Goal: Transaction & Acquisition: Obtain resource

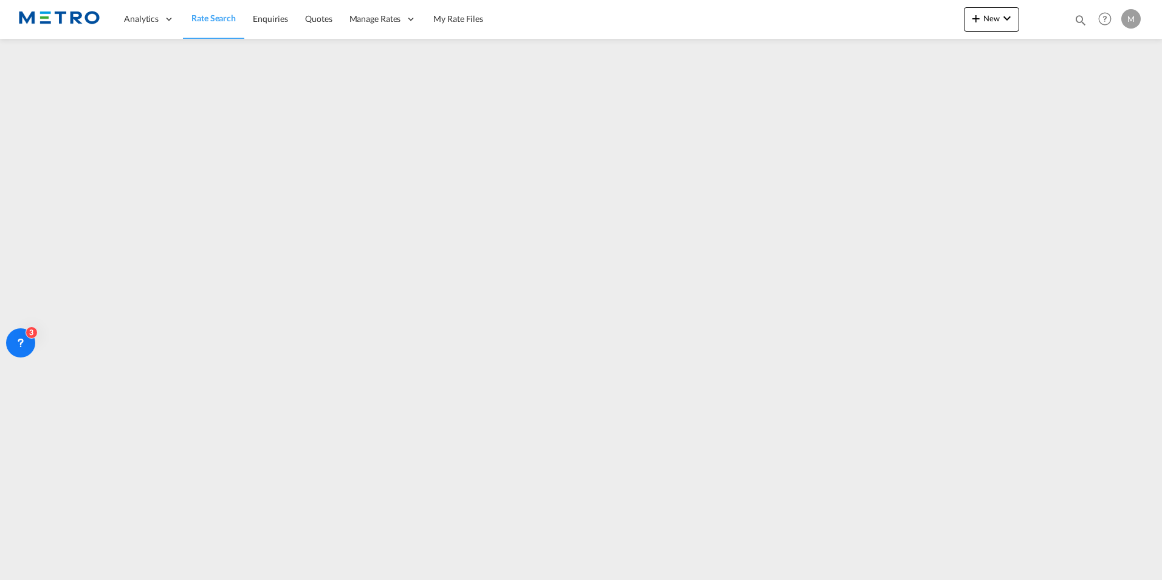
click at [188, 15] on link "Rate Search" at bounding box center [213, 18] width 61 height 39
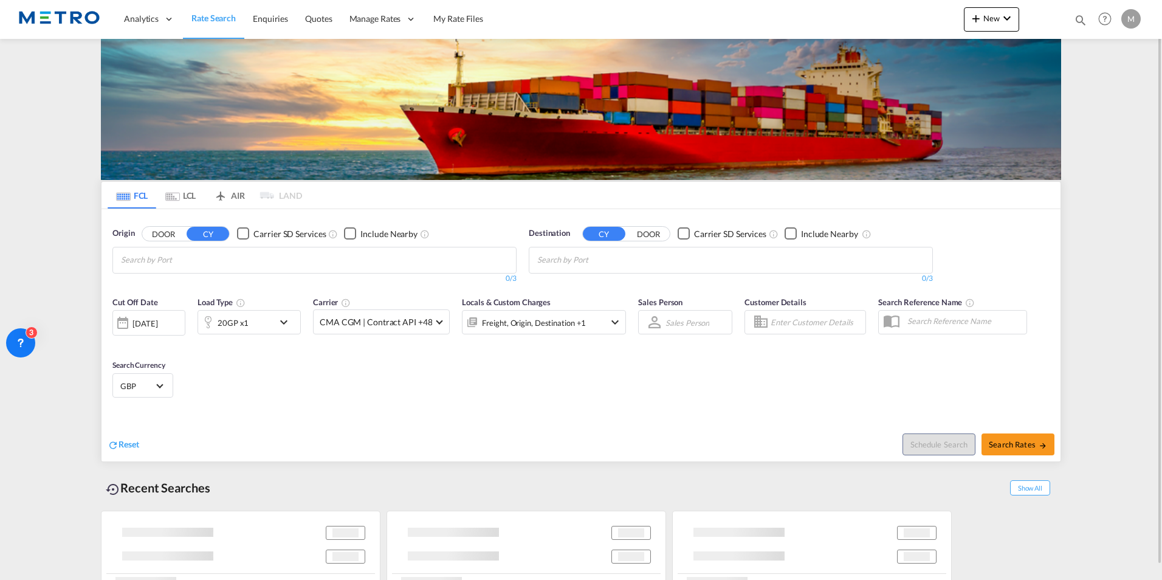
click at [183, 194] on md-tab-item "LCL" at bounding box center [180, 195] width 49 height 27
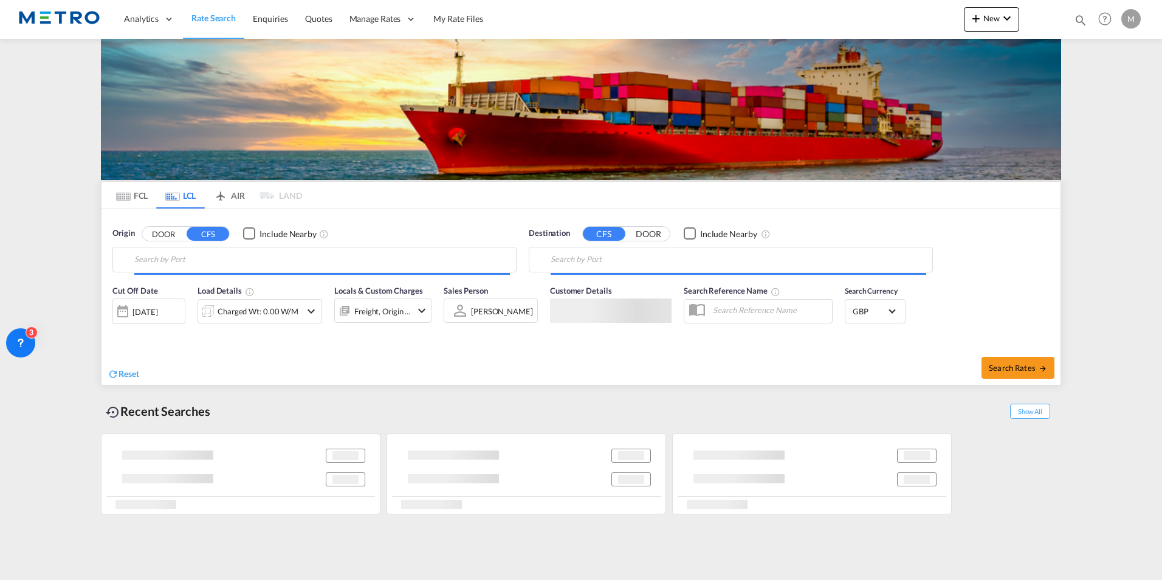
type input "BE-3600, Genk, Région Flamande"
type input "Conakry, GNCKY"
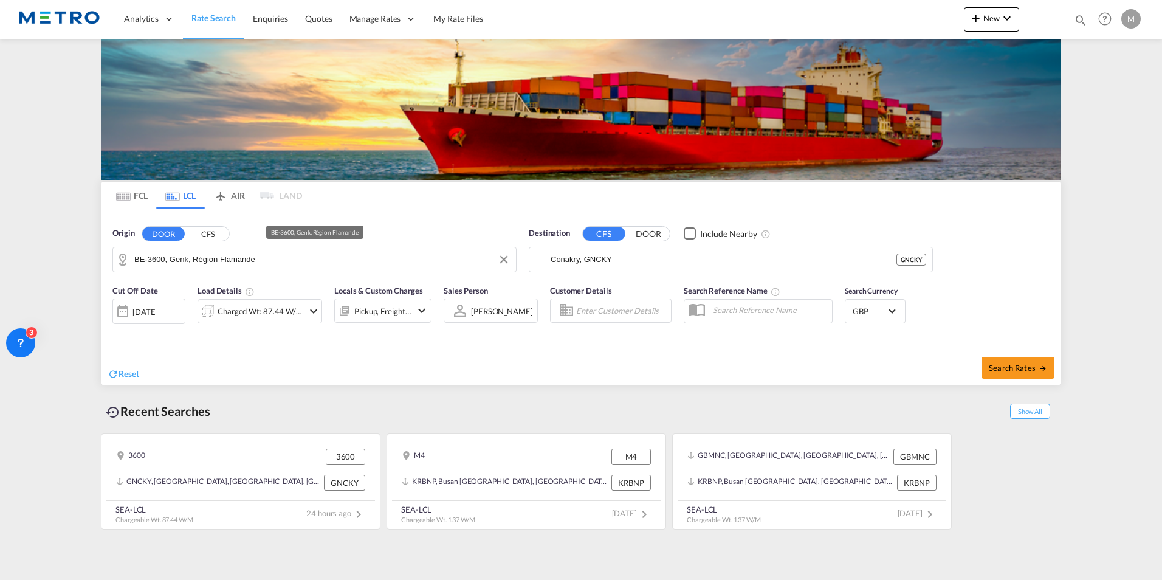
click at [501, 263] on button "Clear Input" at bounding box center [504, 259] width 18 height 18
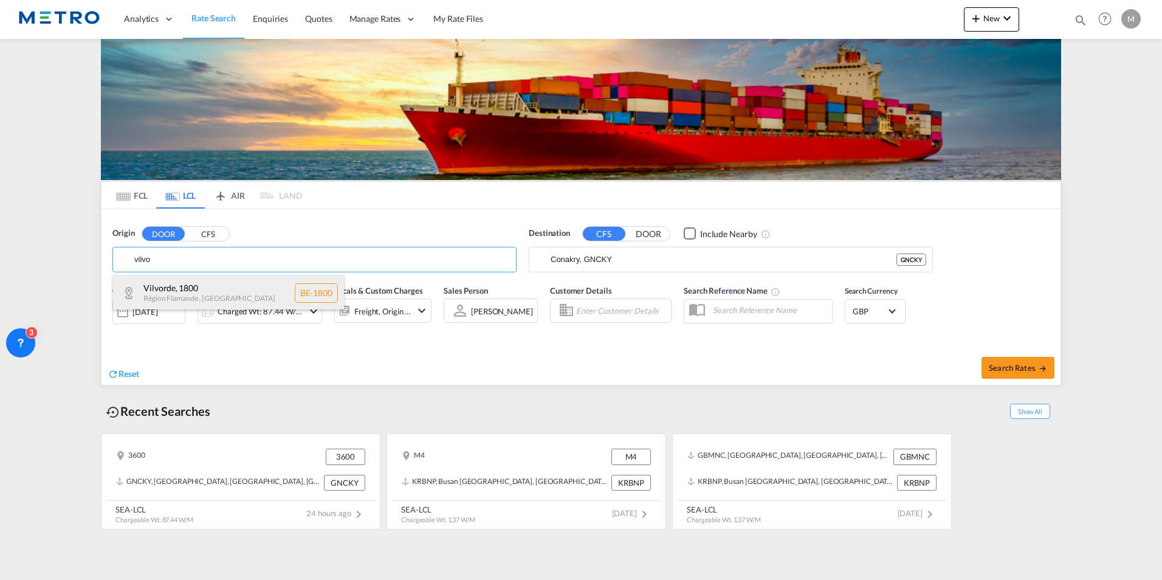
click at [216, 284] on div "Vilvorde , 1800 Région Flamande , [GEOGRAPHIC_DATA] BE-1800" at bounding box center [228, 293] width 231 height 36
type input "BE-1800, Vilvorde, [GEOGRAPHIC_DATA]"
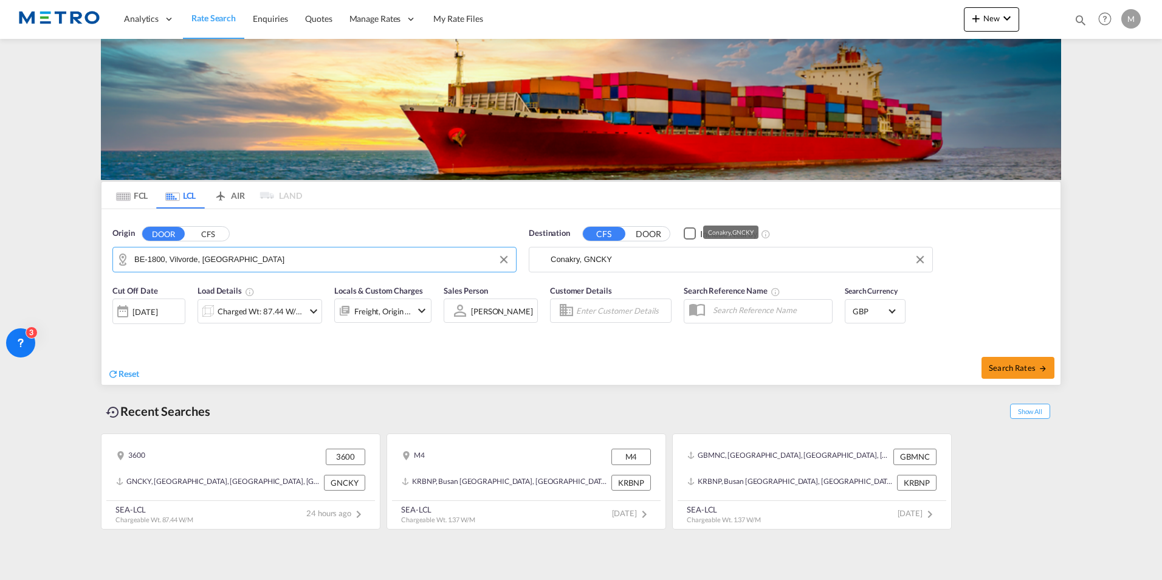
click at [696, 260] on input "Conakry, GNCKY" at bounding box center [737, 259] width 375 height 18
drag, startPoint x: 611, startPoint y: 247, endPoint x: 385, endPoint y: 231, distance: 227.2
click at [386, 232] on div "Origin DOOR CFS BE-1800, Vilvorde, Région Flamande Destination CFS DOOR Include…" at bounding box center [580, 243] width 959 height 69
drag, startPoint x: 643, startPoint y: 258, endPoint x: 376, endPoint y: 233, distance: 267.9
click at [376, 233] on div "Origin DOOR CFS BE-1800, Vilvorde, Région Flamande Destination CFS DOOR Include…" at bounding box center [580, 243] width 959 height 69
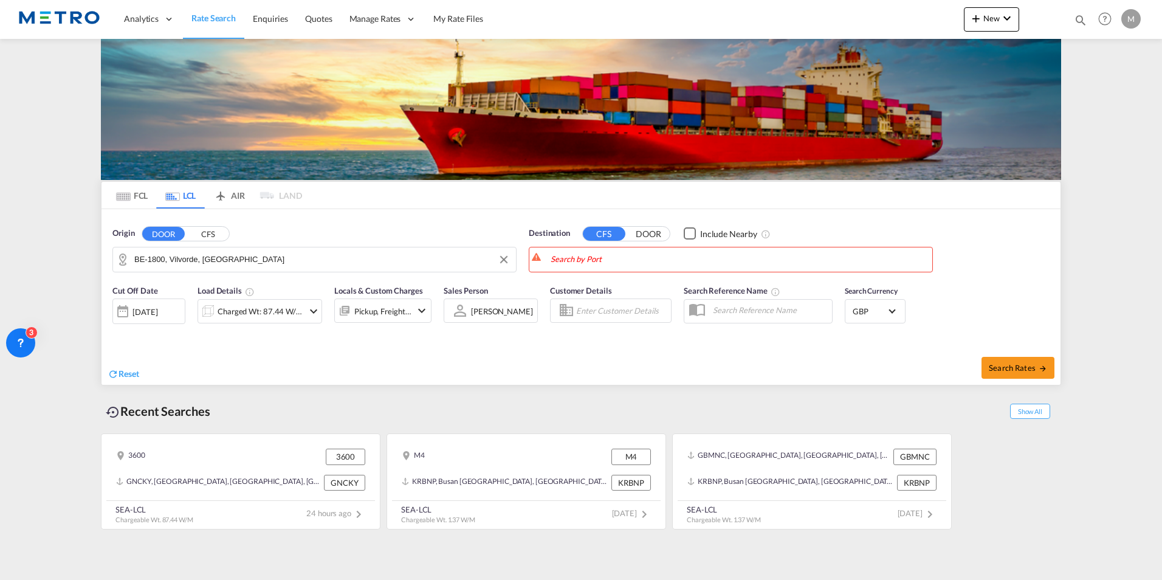
click at [859, 221] on div "Destination CFS DOOR Include Nearby" at bounding box center [731, 249] width 416 height 57
click at [595, 255] on body "Analytics Reports Dashboard Rate Search Enquiries Quotes" at bounding box center [581, 290] width 1162 height 580
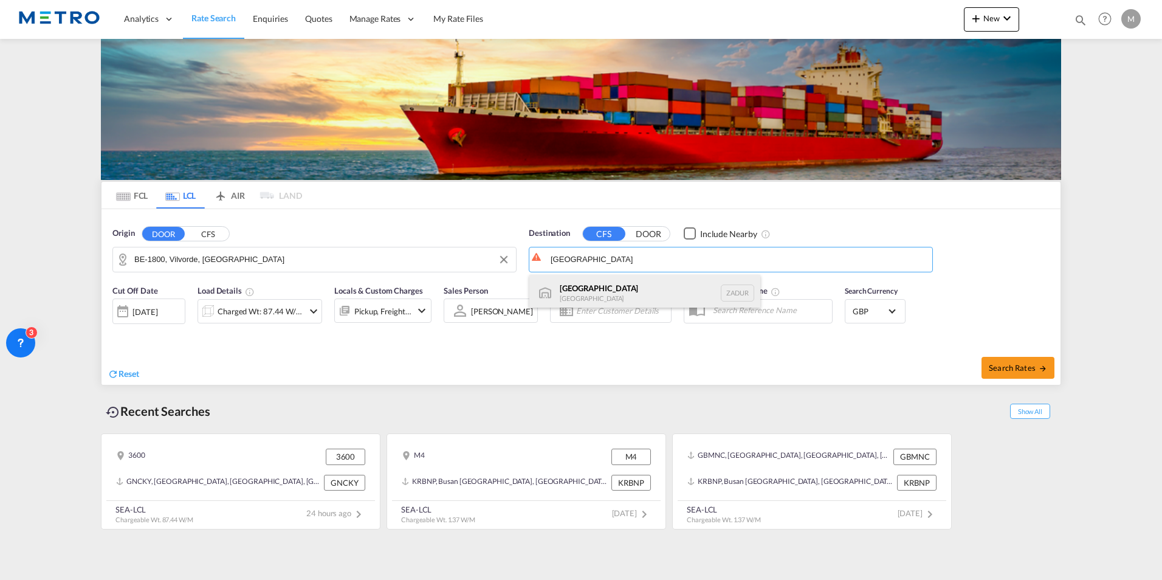
click at [633, 300] on div "[GEOGRAPHIC_DATA] [GEOGRAPHIC_DATA] ZADUR" at bounding box center [644, 293] width 231 height 36
type input "[GEOGRAPHIC_DATA], ZADUR"
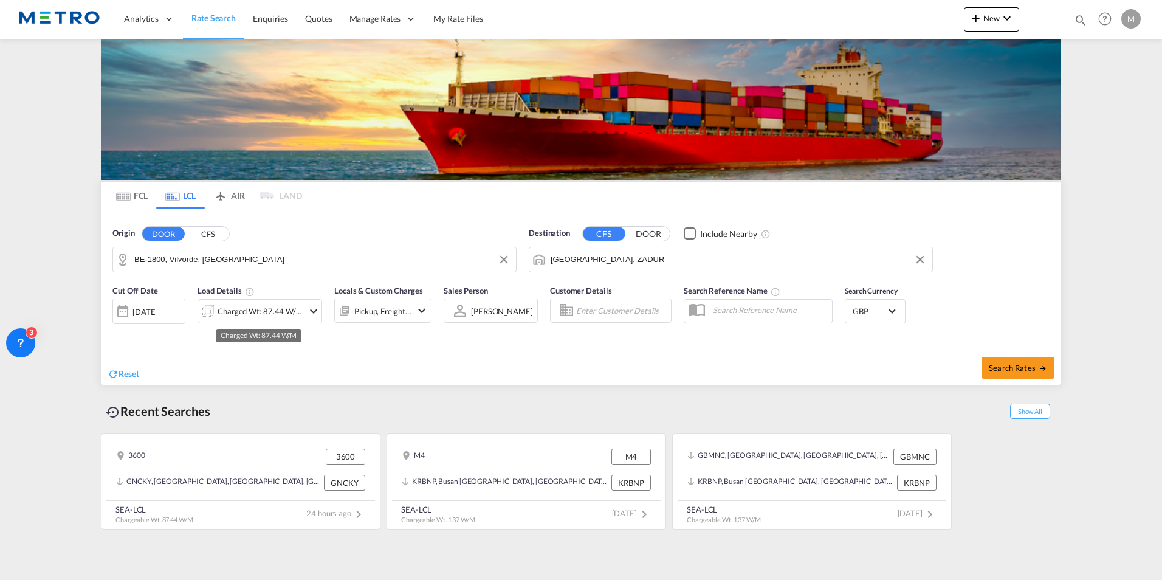
click at [287, 309] on div "Charged Wt: 87.44 W/M" at bounding box center [261, 311] width 86 height 17
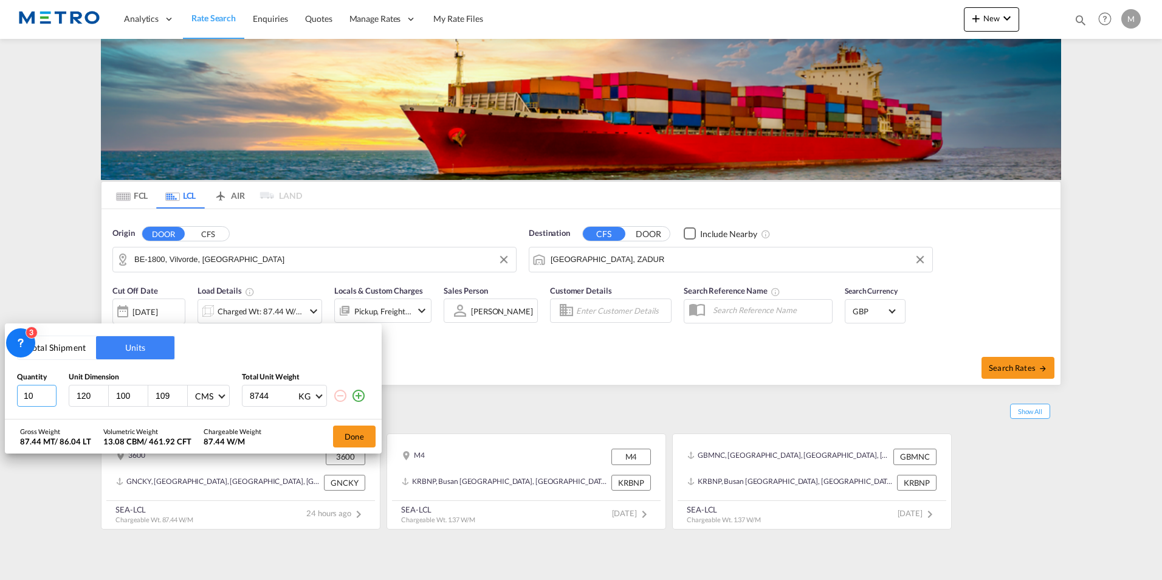
drag, startPoint x: 44, startPoint y: 389, endPoint x: -2, endPoint y: 394, distance: 47.0
click at [0, 394] on html "Analytics Reports Dashboard Rate Search Enquiries Quotes" at bounding box center [581, 290] width 1162 height 580
type input "2"
type input "58"
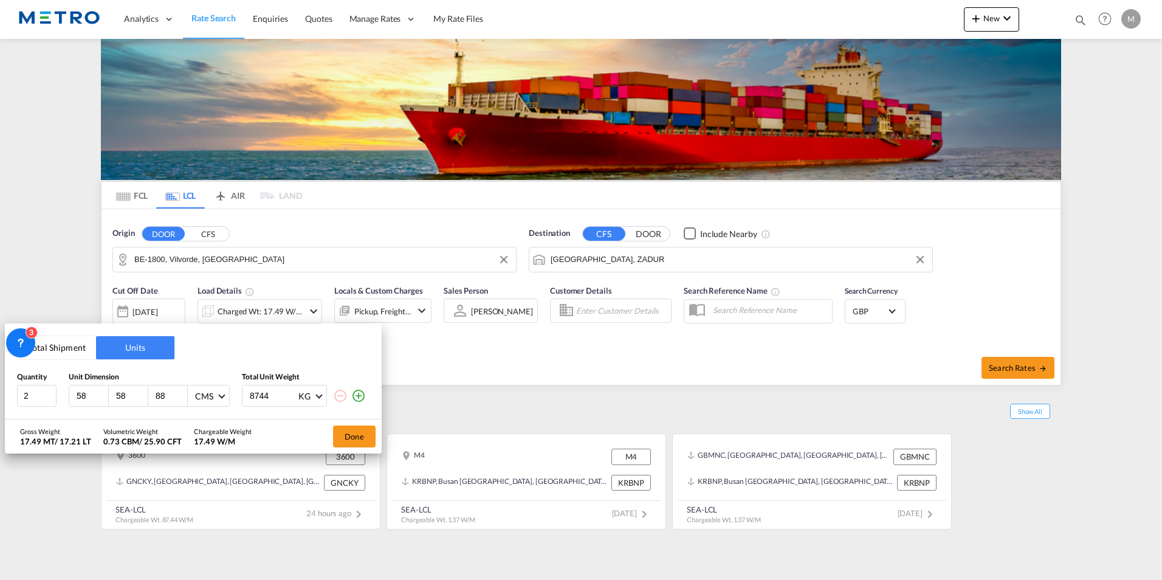
type input "88"
drag, startPoint x: 266, startPoint y: 401, endPoint x: 107, endPoint y: 397, distance: 158.6
click at [109, 396] on div "2 58 58 88 CMS CMS Inches 8744 KG KG LB" at bounding box center [193, 396] width 352 height 22
type input "466.520"
click at [353, 431] on button "Done" at bounding box center [354, 436] width 43 height 22
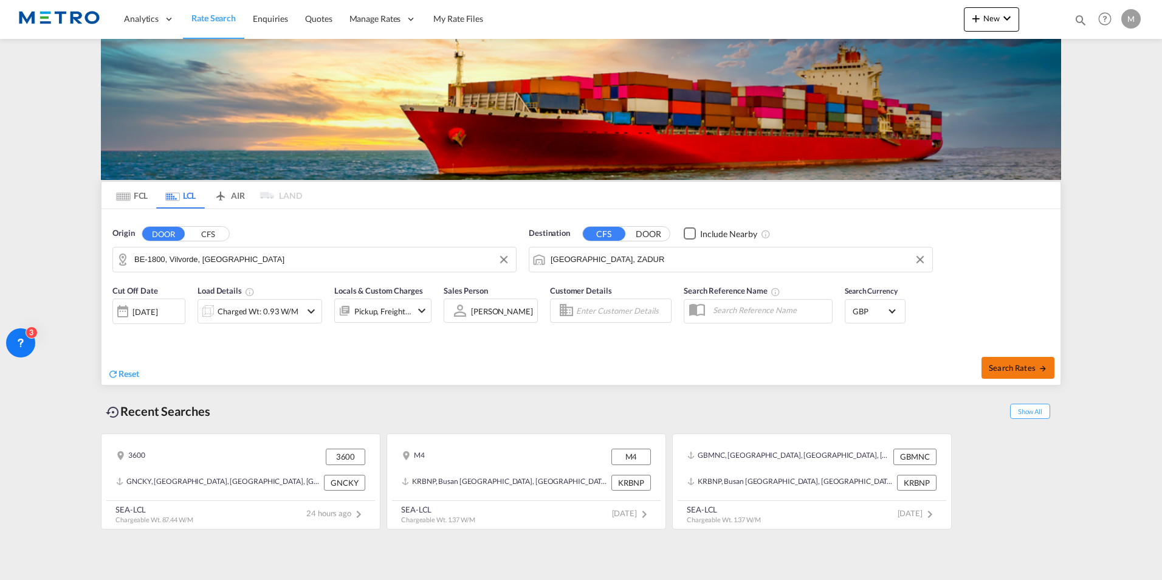
click at [1020, 367] on span "Search Rates" at bounding box center [1018, 368] width 58 height 10
type input "1800 to ZADUR / [DATE]"
